Goal: Task Accomplishment & Management: Manage account settings

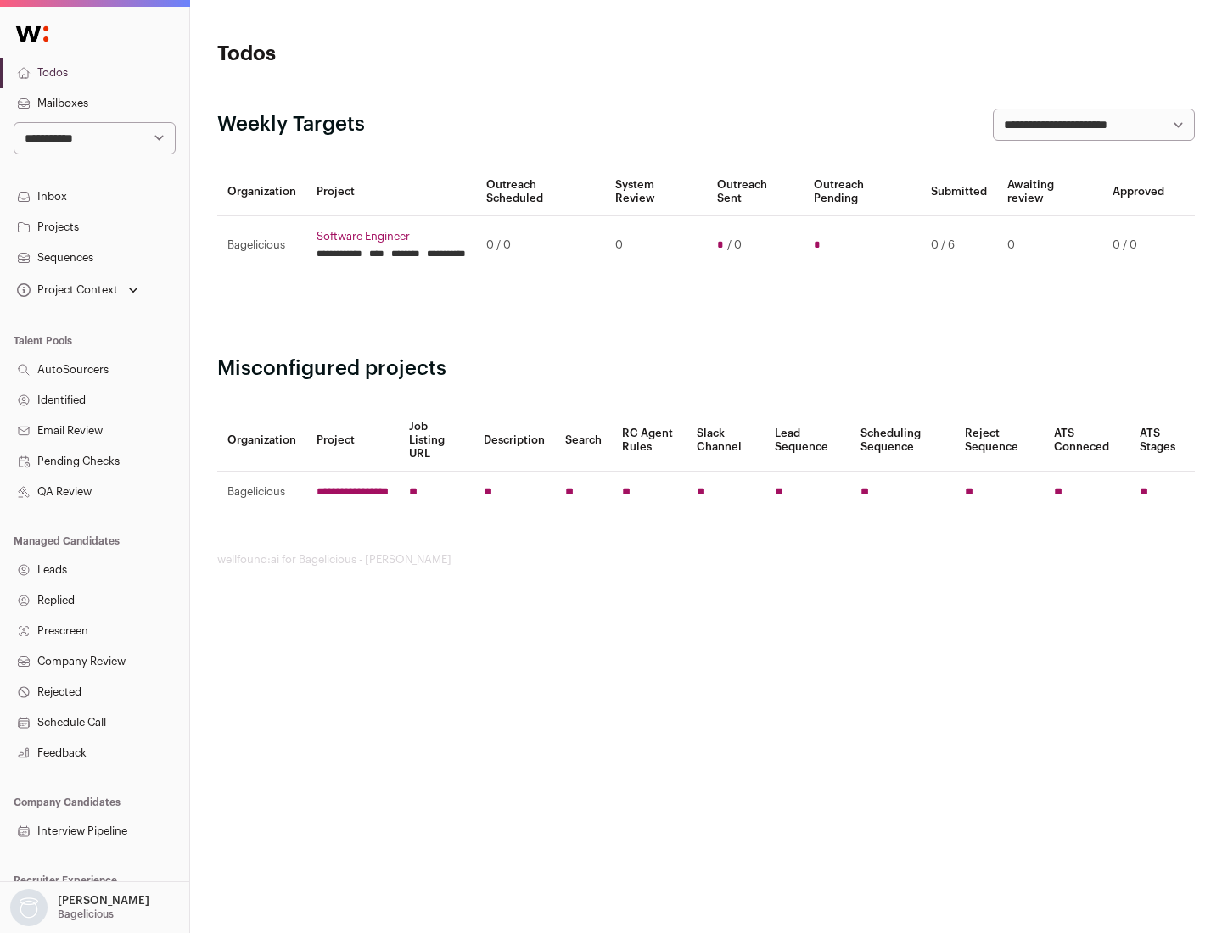
click at [94, 227] on link "Projects" at bounding box center [94, 227] width 189 height 31
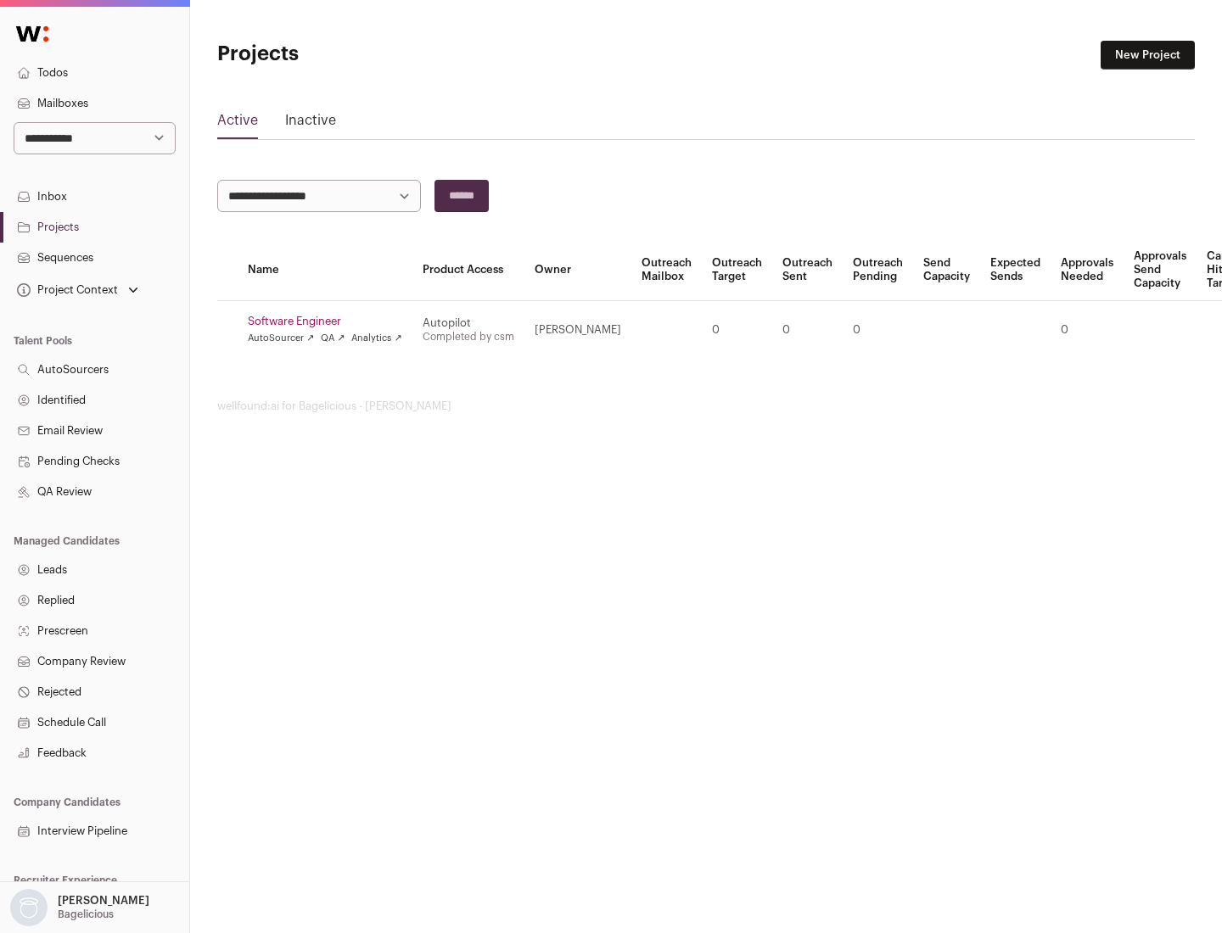
click at [330, 322] on link "Software Engineer" at bounding box center [325, 322] width 154 height 14
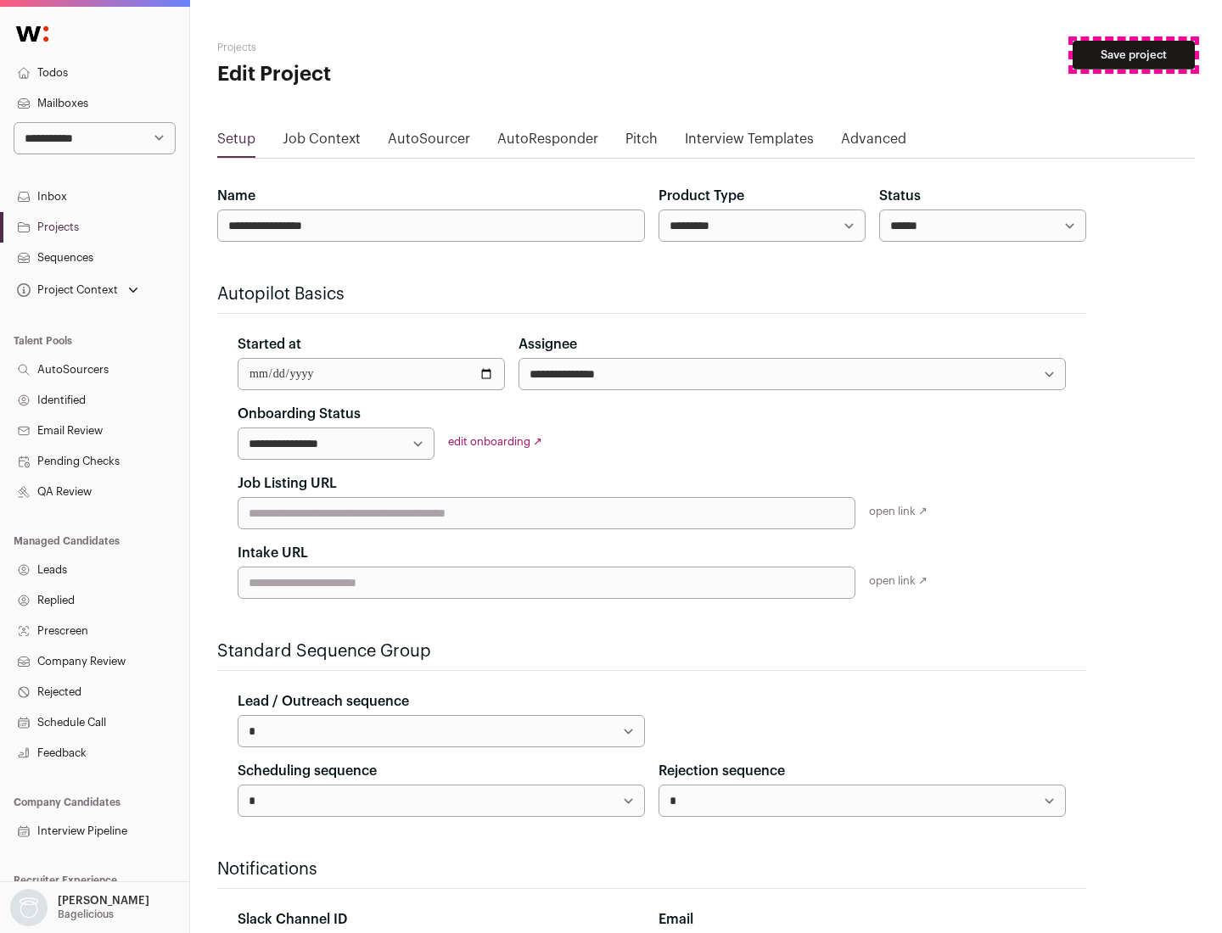
click at [1133, 55] on button "Save project" at bounding box center [1133, 55] width 122 height 29
